Goal: Obtain resource: Download file/media

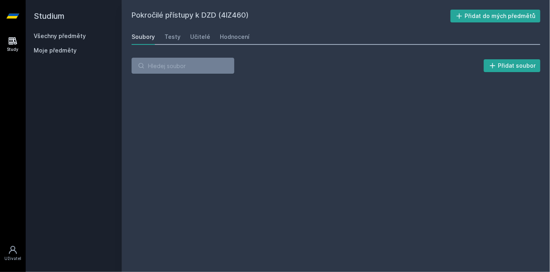
click at [12, 20] on icon at bounding box center [12, 16] width 13 height 32
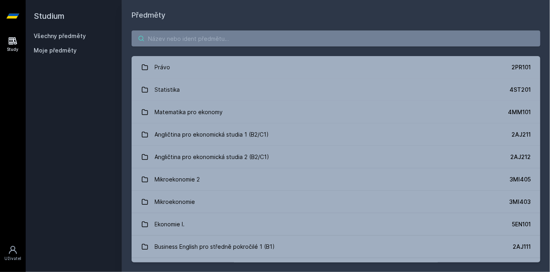
click at [221, 44] on input "search" at bounding box center [336, 38] width 409 height 16
type input "audit"
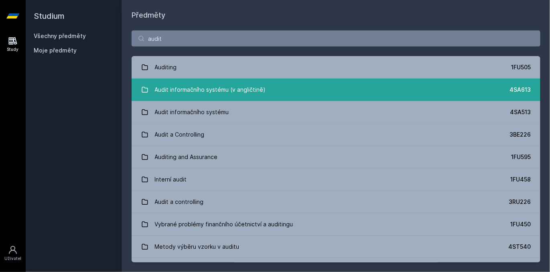
click at [230, 79] on link "Audit informačního systému (v angličtině) 4SA613" at bounding box center [336, 90] width 409 height 22
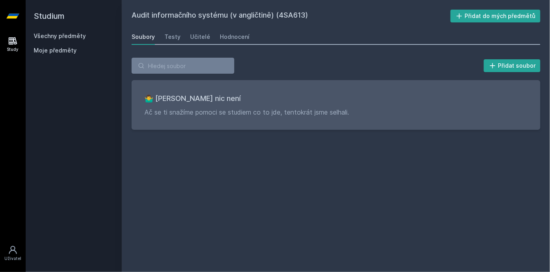
click at [6, 8] on icon at bounding box center [12, 16] width 13 height 32
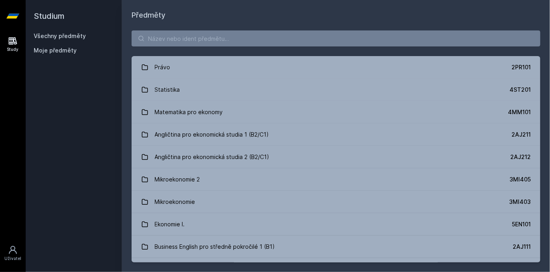
click at [194, 55] on div "Právo 2PR101 Statistika 4ST201 Matematika pro ekonomy 4MM101 Angličtina pro eko…" at bounding box center [336, 146] width 428 height 251
click at [199, 41] on input "search" at bounding box center [336, 38] width 409 height 16
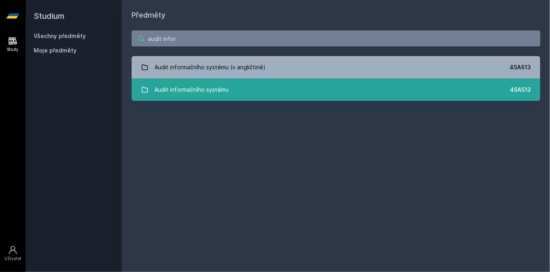
type input "audit infor"
click at [284, 90] on link "Audit informačního systému 4SA513" at bounding box center [336, 90] width 409 height 22
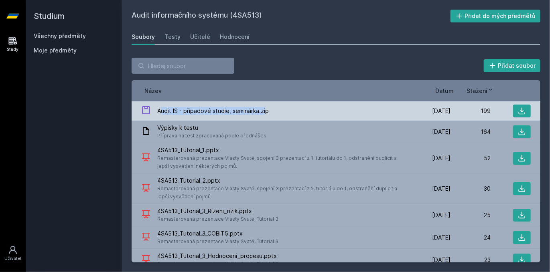
drag, startPoint x: 265, startPoint y: 108, endPoint x: 160, endPoint y: 108, distance: 104.3
click at [160, 108] on span "Audit IS - případové studie, seminárka.zip" at bounding box center [213, 111] width 112 height 8
click at [159, 107] on span "Audit IS - případové studie, seminárka.zip" at bounding box center [213, 111] width 112 height 8
drag, startPoint x: 159, startPoint y: 107, endPoint x: 158, endPoint y: 115, distance: 8.5
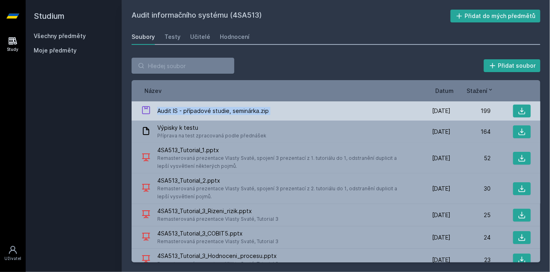
click at [158, 113] on span "Audit IS - případové studie, seminárka.zip" at bounding box center [213, 111] width 112 height 8
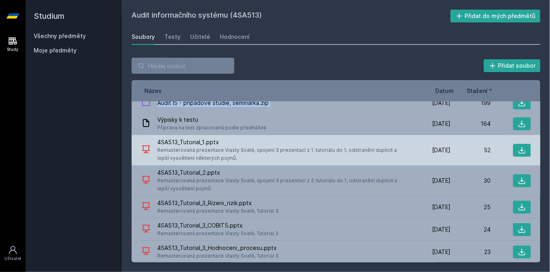
scroll to position [31, 0]
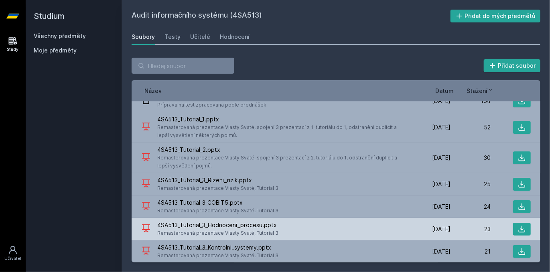
drag, startPoint x: 487, startPoint y: 241, endPoint x: 364, endPoint y: 228, distance: 123.1
click at [364, 228] on div "Audit IS - případové studie, seminárka.zip [DATE] [DATE] 199 Výpisky k testu Př…" at bounding box center [336, 181] width 409 height 161
click at [358, 231] on div "4SA513_Tutorial_3_Hodnoceni_procesu.pptx Remasterovaná prezentace Vlasty Svaté,…" at bounding box center [275, 229] width 269 height 16
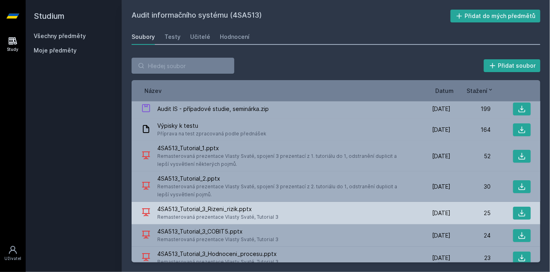
scroll to position [0, 0]
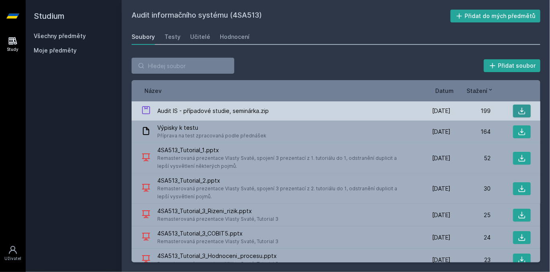
click at [518, 110] on icon at bounding box center [522, 111] width 8 height 8
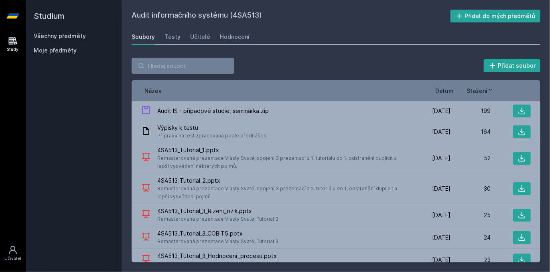
drag, startPoint x: 399, startPoint y: 21, endPoint x: 391, endPoint y: 0, distance: 22.3
click at [398, 20] on div "Audit informačního systému (4SA513) Přidat do mých předmětů [GEOGRAPHIC_DATA] T…" at bounding box center [336, 136] width 409 height 253
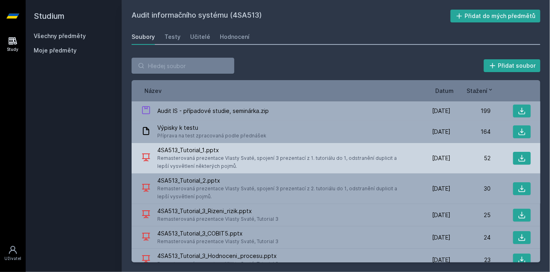
drag, startPoint x: 258, startPoint y: 164, endPoint x: 168, endPoint y: 156, distance: 90.6
click at [168, 156] on span "Remasterovaná prezentace Vlasty Svaté, spojení 3 prezentací z 1. tutoriálu do 1…" at bounding box center [282, 162] width 250 height 16
click at [225, 165] on span "Remasterovaná prezentace Vlasty Svaté, spojení 3 prezentací z 1. tutoriálu do 1…" at bounding box center [282, 162] width 250 height 16
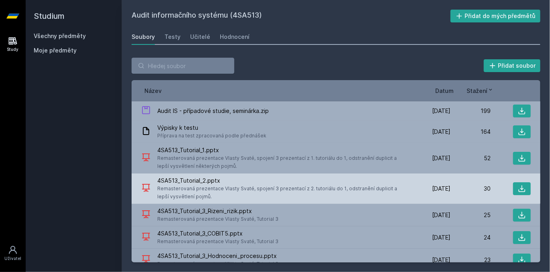
click at [219, 192] on span "Remasterovaná prezentace Vlasty Svaté, spojení 3 prezentací z 2. tutoriálu do 1…" at bounding box center [282, 193] width 250 height 16
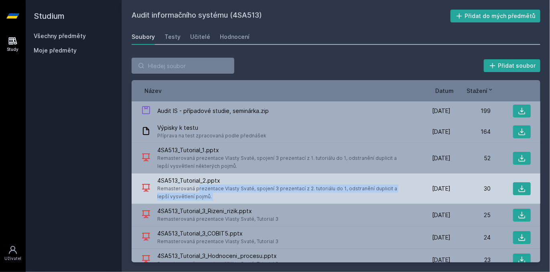
click at [219, 192] on span "Remasterovaná prezentace Vlasty Svaté, spojení 3 prezentací z 2. tutoriálu do 1…" at bounding box center [282, 193] width 250 height 16
click at [219, 191] on span "Remasterovaná prezentace Vlasty Svaté, spojení 3 prezentací z 2. tutoriálu do 1…" at bounding box center [282, 193] width 250 height 16
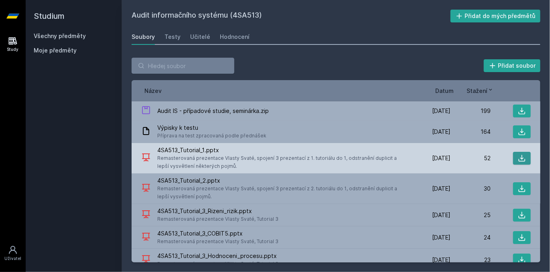
click at [519, 157] on icon at bounding box center [522, 158] width 8 height 8
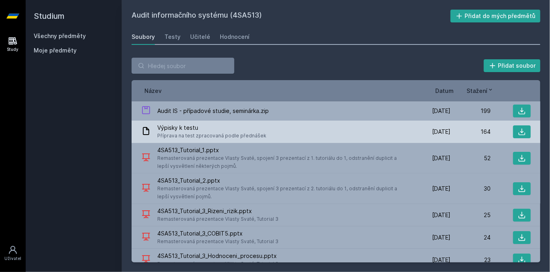
click at [344, 129] on div "Výpisky k testu Příprava na test zpracovaná podle přednášek" at bounding box center [275, 132] width 269 height 16
